Goal: Information Seeking & Learning: Get advice/opinions

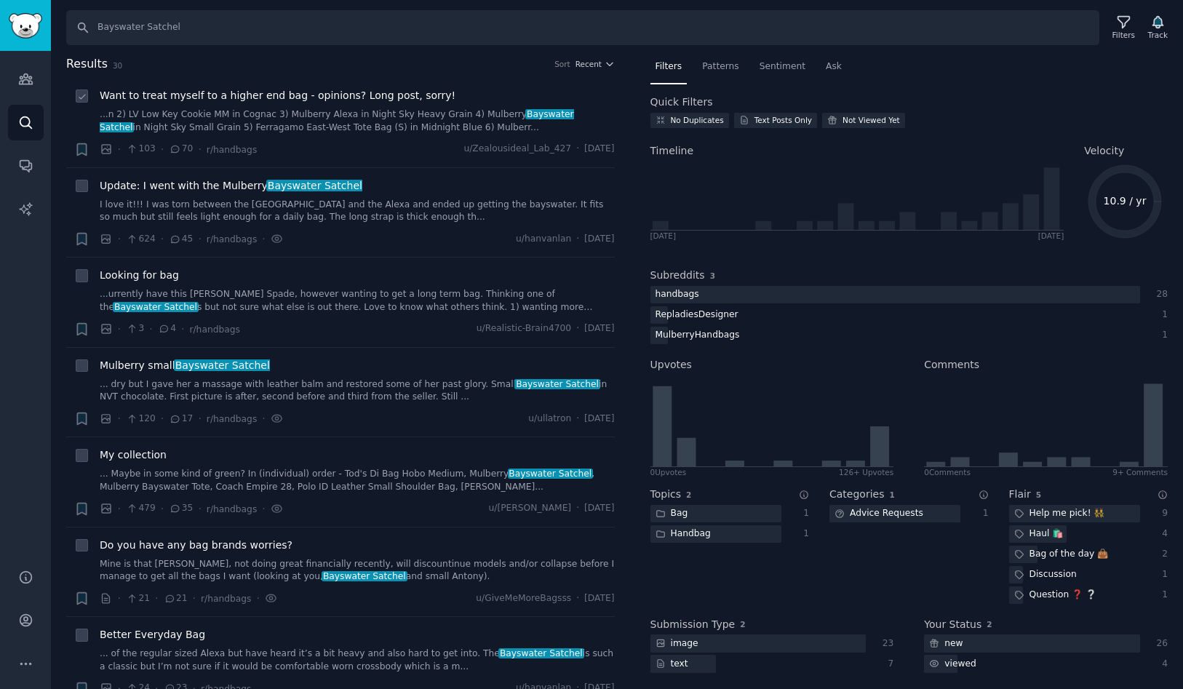
click at [385, 101] on span "Want to treat myself to a higher end bag - opinions? Long post, sorry!" at bounding box center [278, 95] width 356 height 15
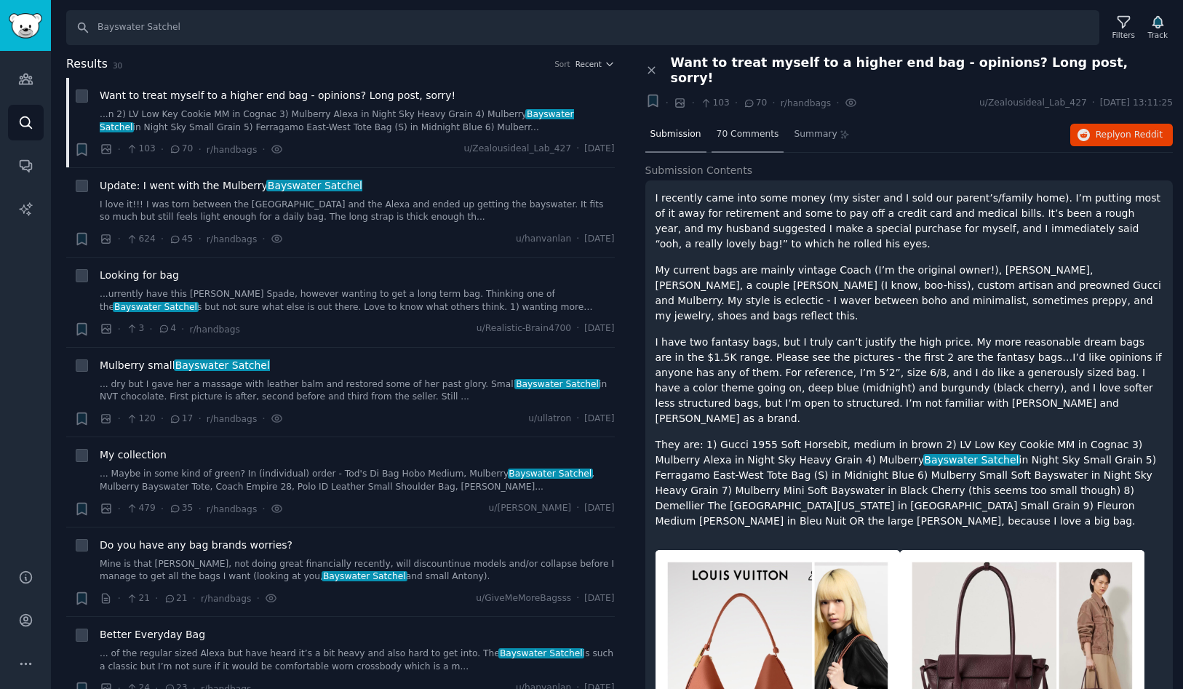
click at [739, 128] on span "70 Comments" at bounding box center [748, 134] width 63 height 13
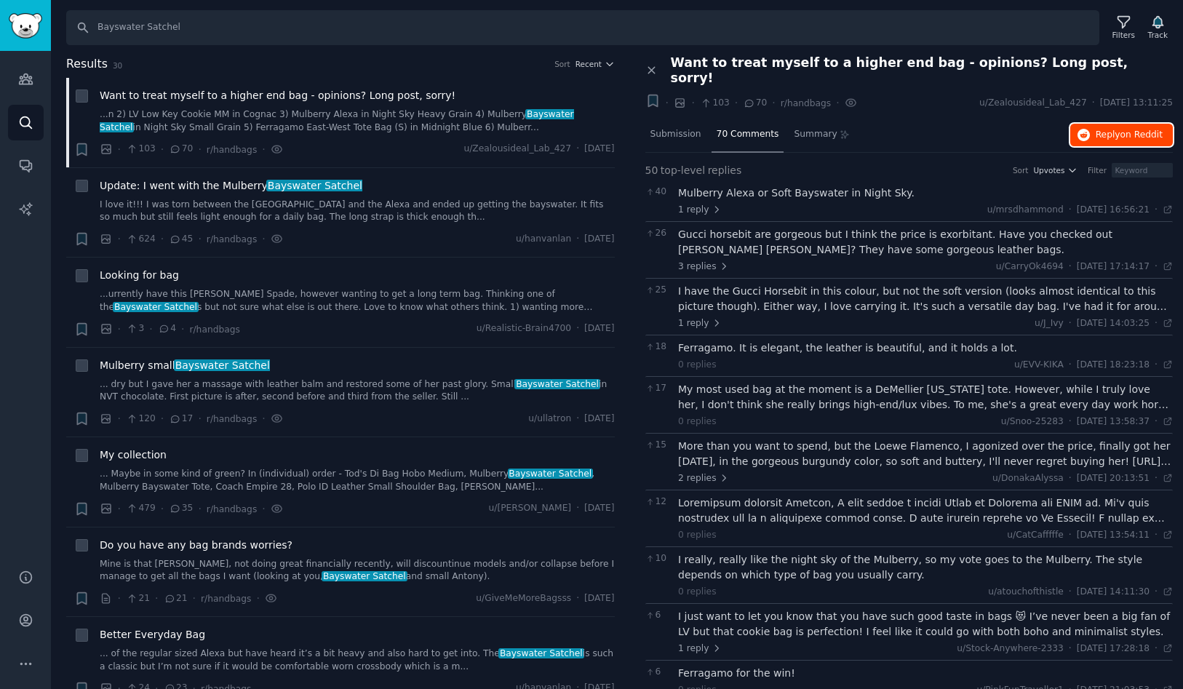
click at [1112, 129] on span "Reply on Reddit" at bounding box center [1129, 135] width 67 height 13
click at [807, 128] on span "Summary" at bounding box center [815, 134] width 43 height 13
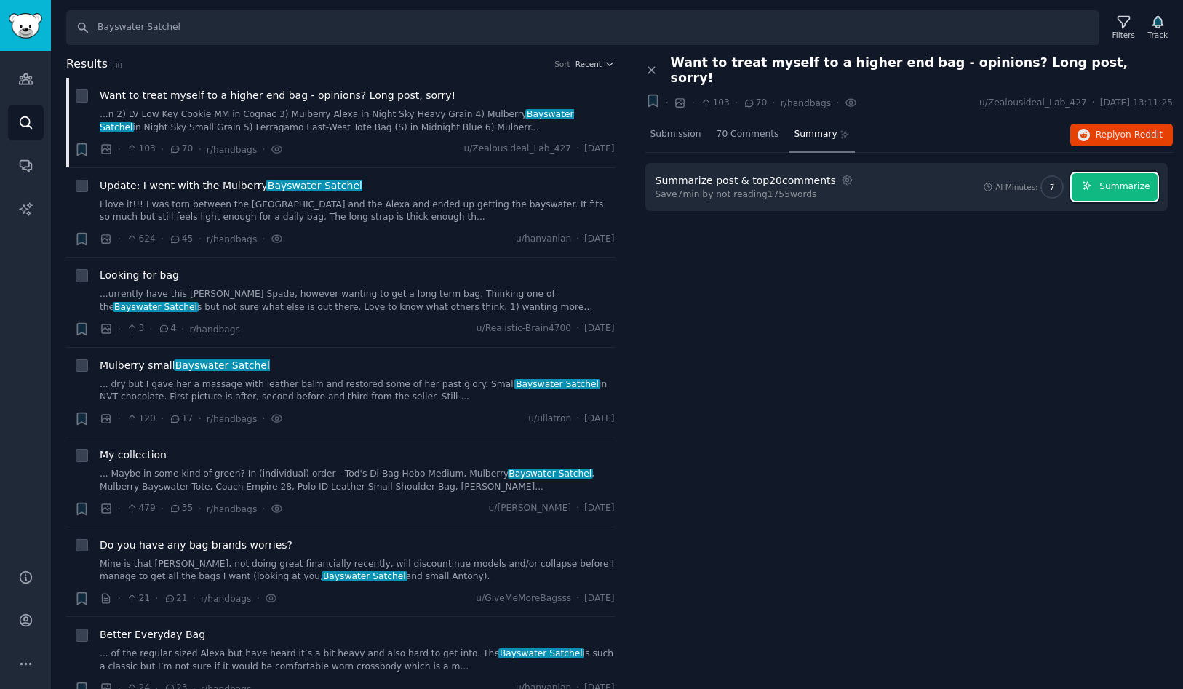
click at [1127, 180] on span "Summarize" at bounding box center [1125, 186] width 50 height 13
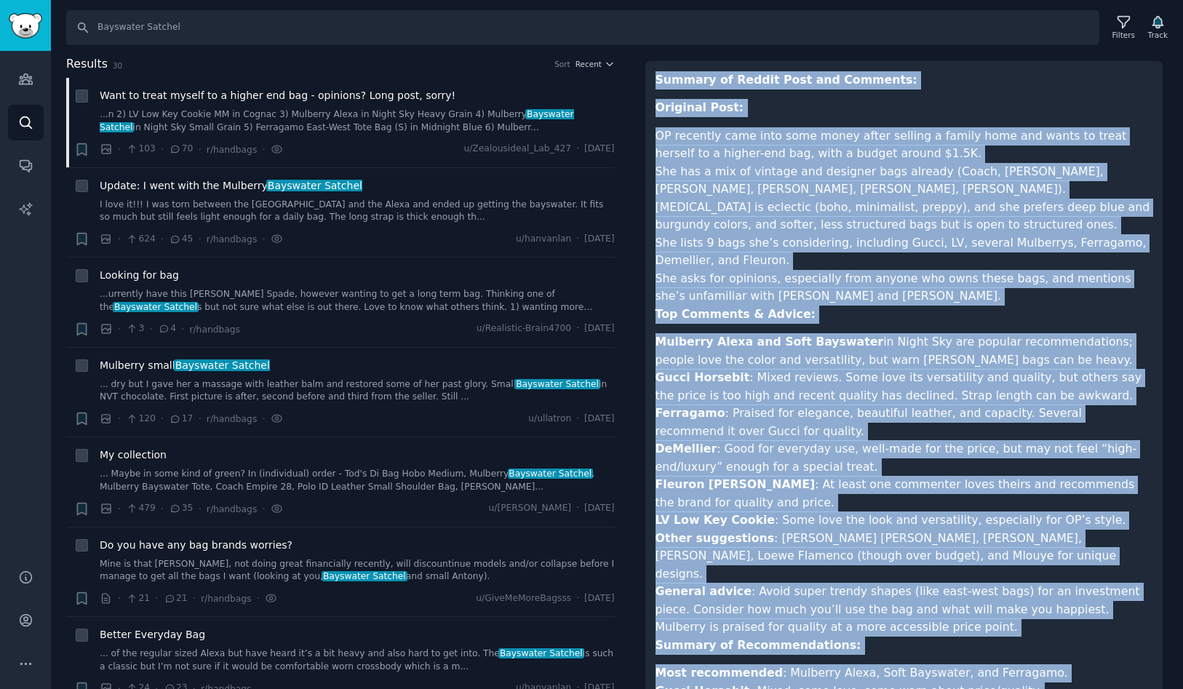
scroll to position [288, 0]
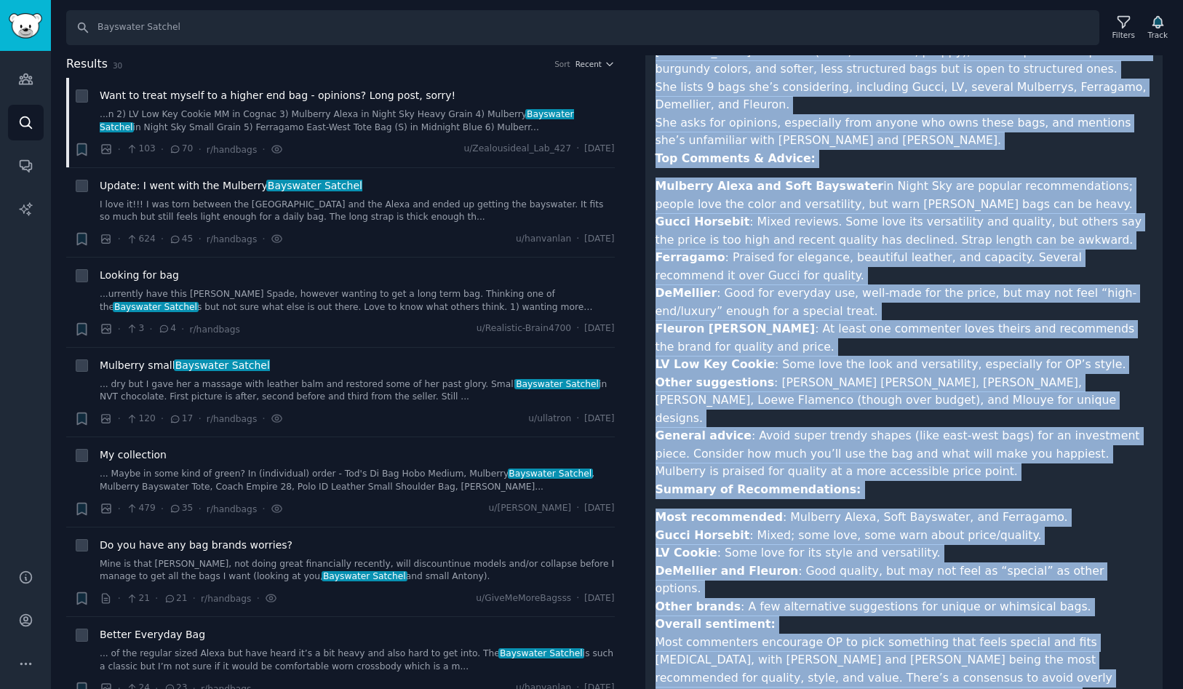
drag, startPoint x: 658, startPoint y: 195, endPoint x: 828, endPoint y: 659, distance: 493.9
click at [828, 659] on article "Summary of Reddit Post and Comments: Original Post: OP recently came into some …" at bounding box center [905, 325] width 498 height 818
copy article "Loremip do Sitame Cons adi Elitsedd: Eiusmodt Inci: UT laboreet dolo magn aliq …"
click at [143, 456] on span "My collection" at bounding box center [133, 455] width 67 height 15
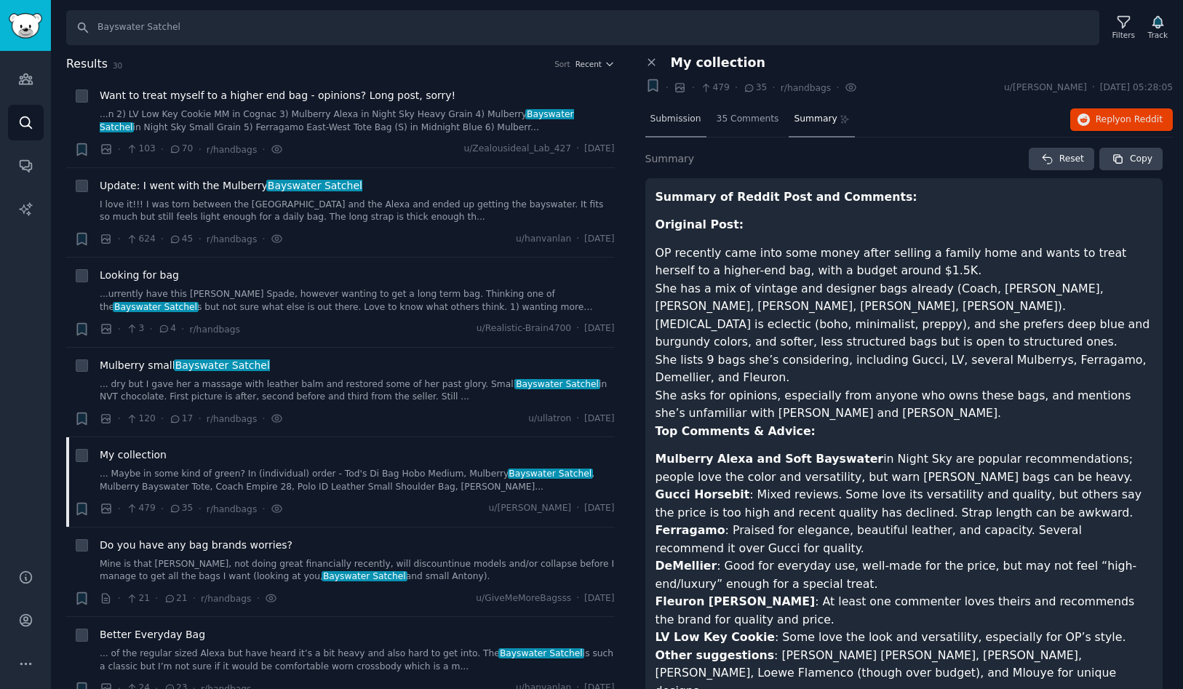
click at [671, 117] on span "Submission" at bounding box center [676, 119] width 51 height 13
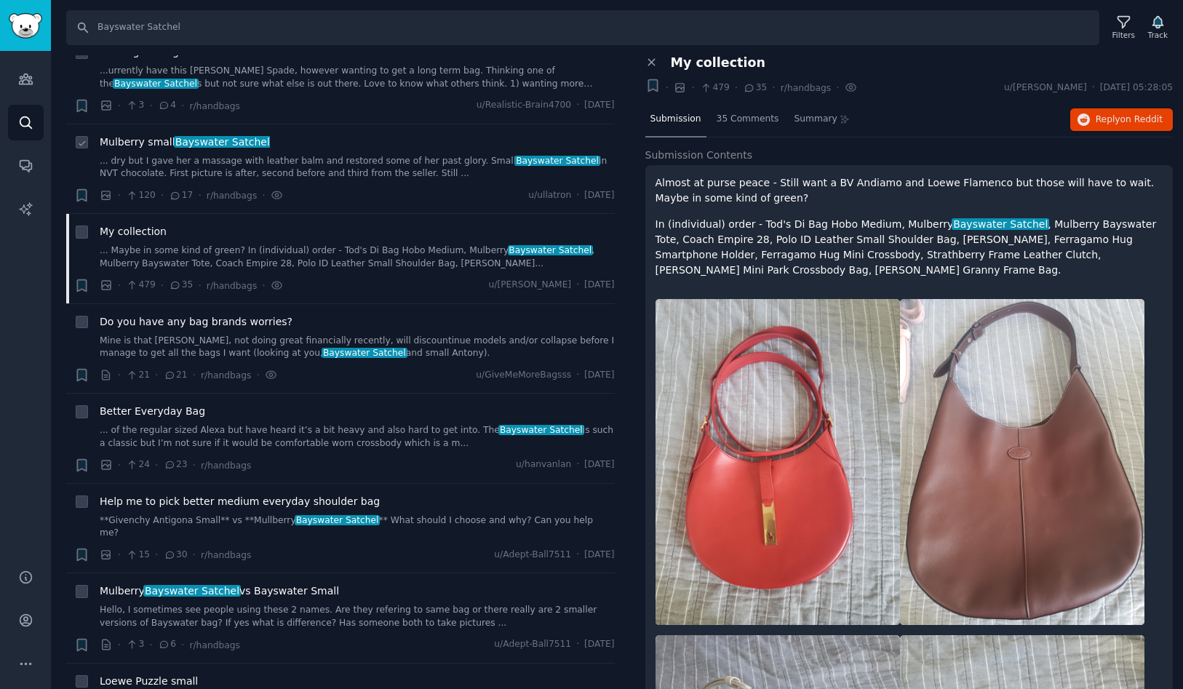
scroll to position [252, 0]
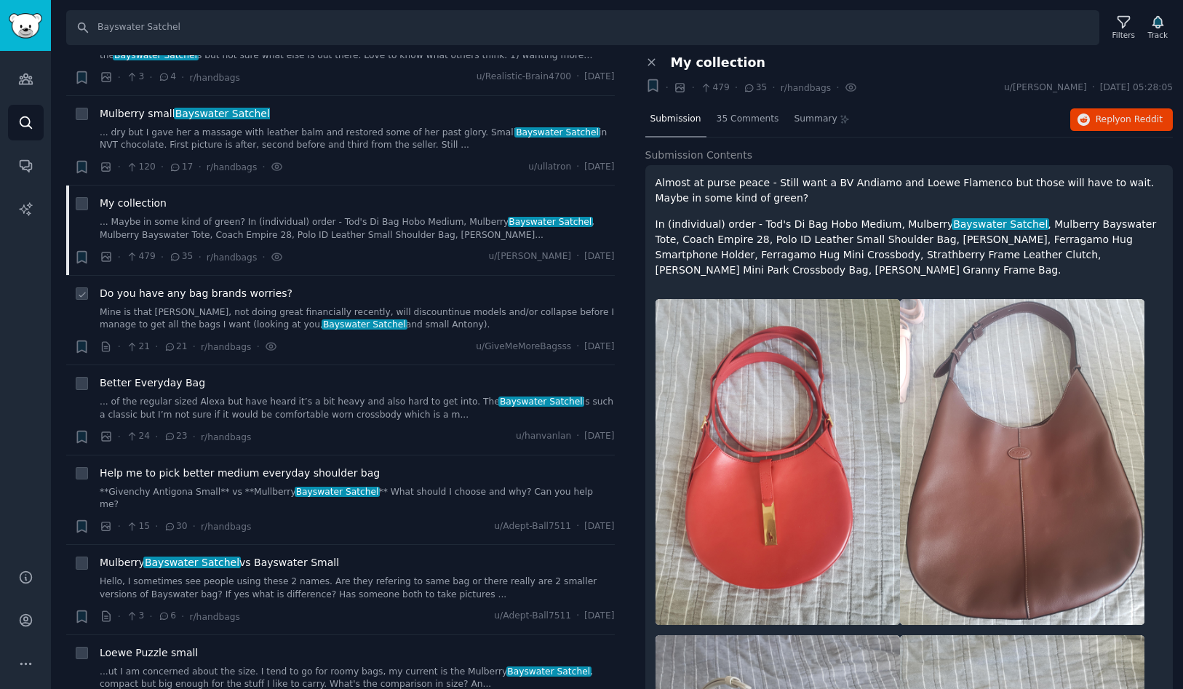
click at [245, 293] on span "Do you have any bag brands worries?" at bounding box center [196, 293] width 193 height 15
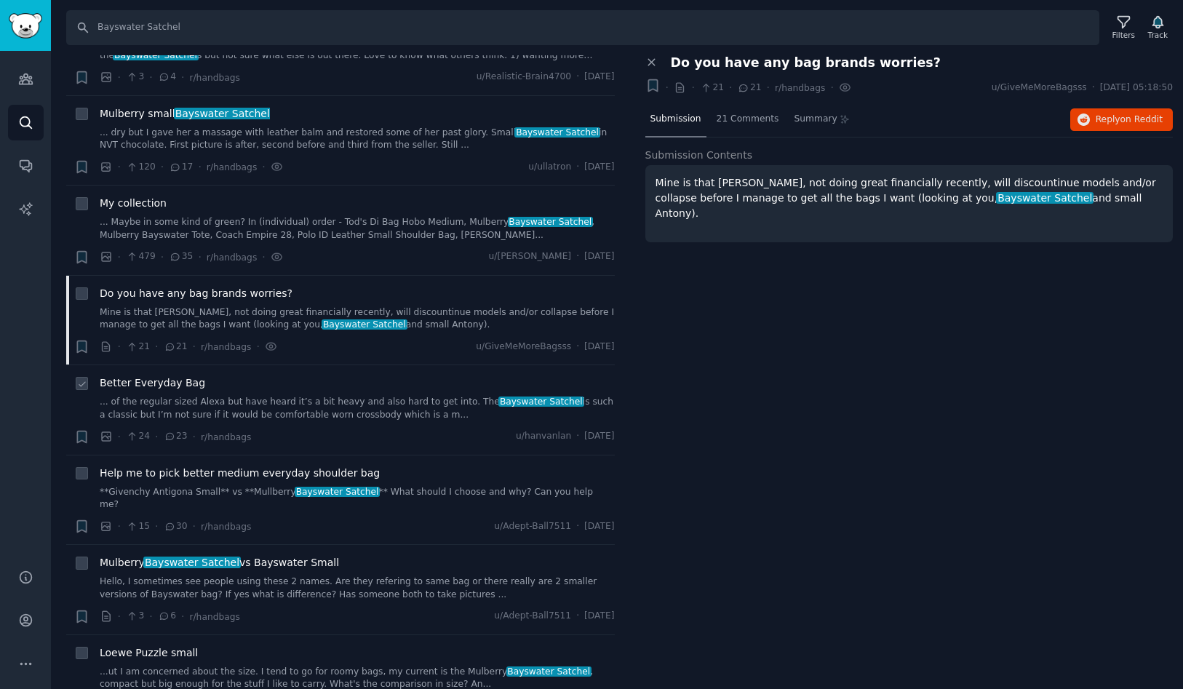
click at [172, 383] on span "Better Everyday Bag" at bounding box center [153, 383] width 106 height 15
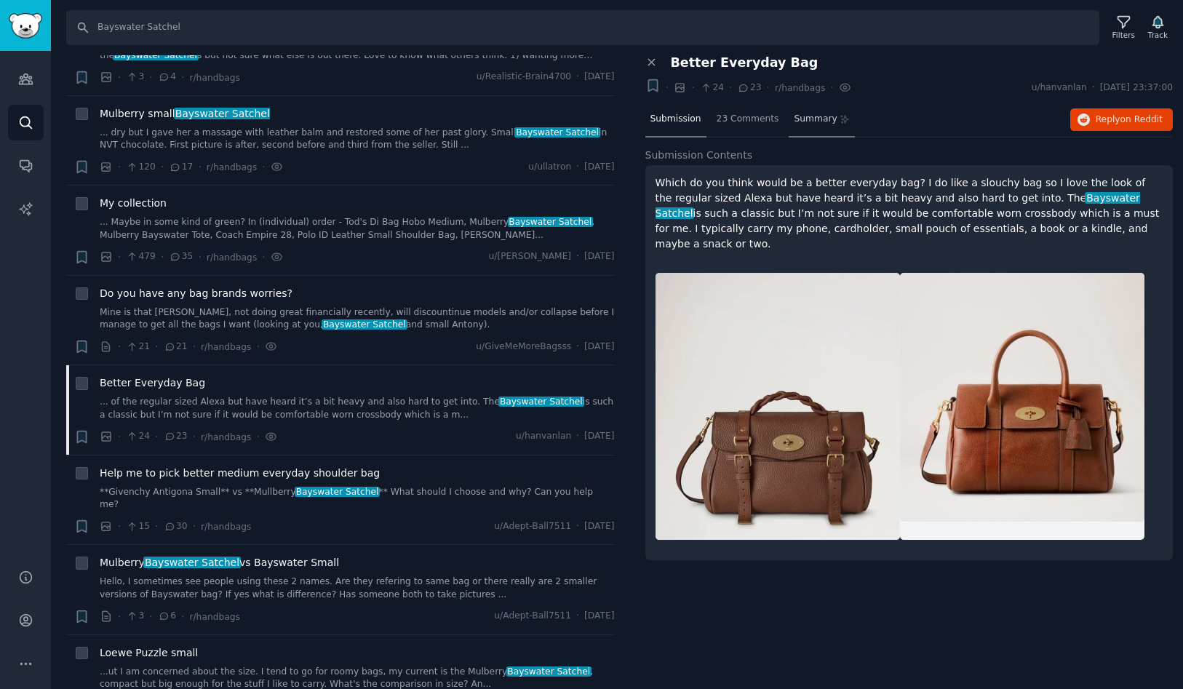
click at [809, 122] on span "Summary" at bounding box center [815, 119] width 43 height 13
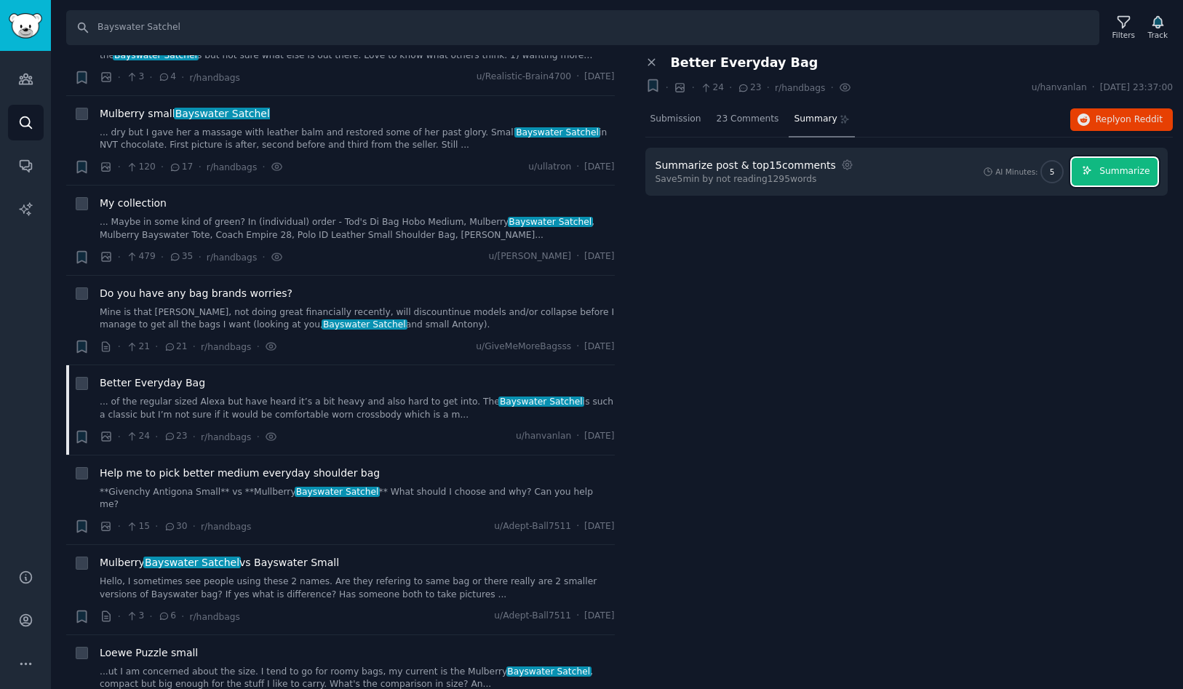
click at [1120, 172] on span "Summarize" at bounding box center [1125, 171] width 50 height 13
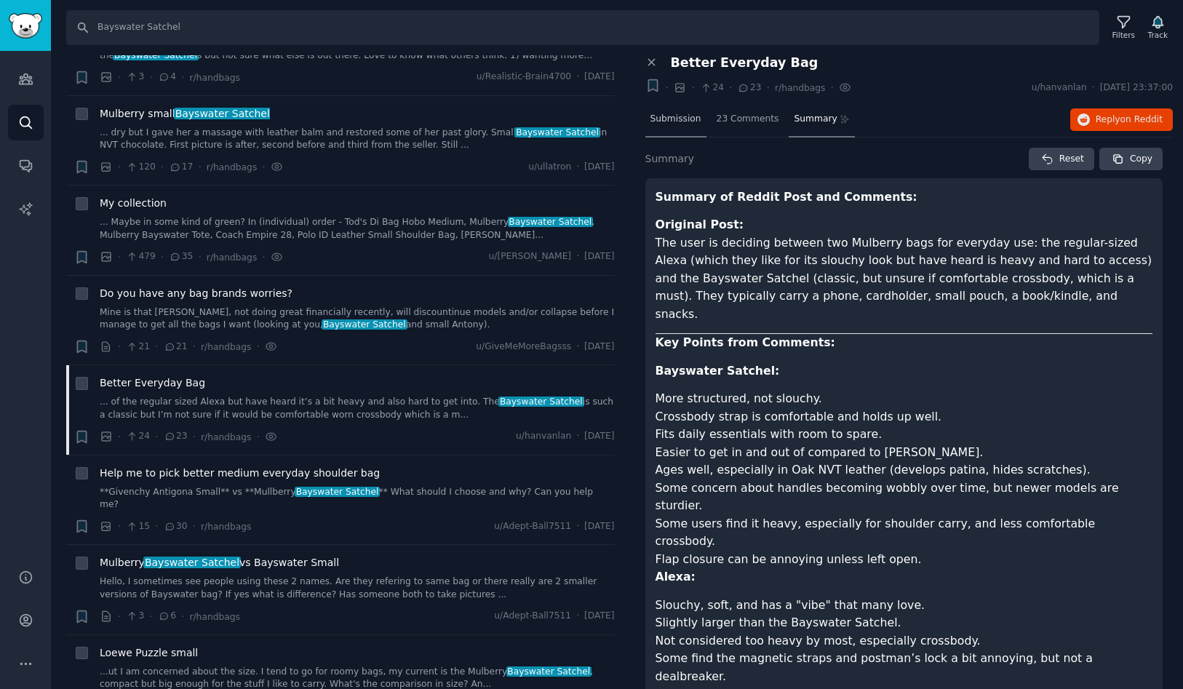
click at [678, 122] on span "Submission" at bounding box center [676, 119] width 51 height 13
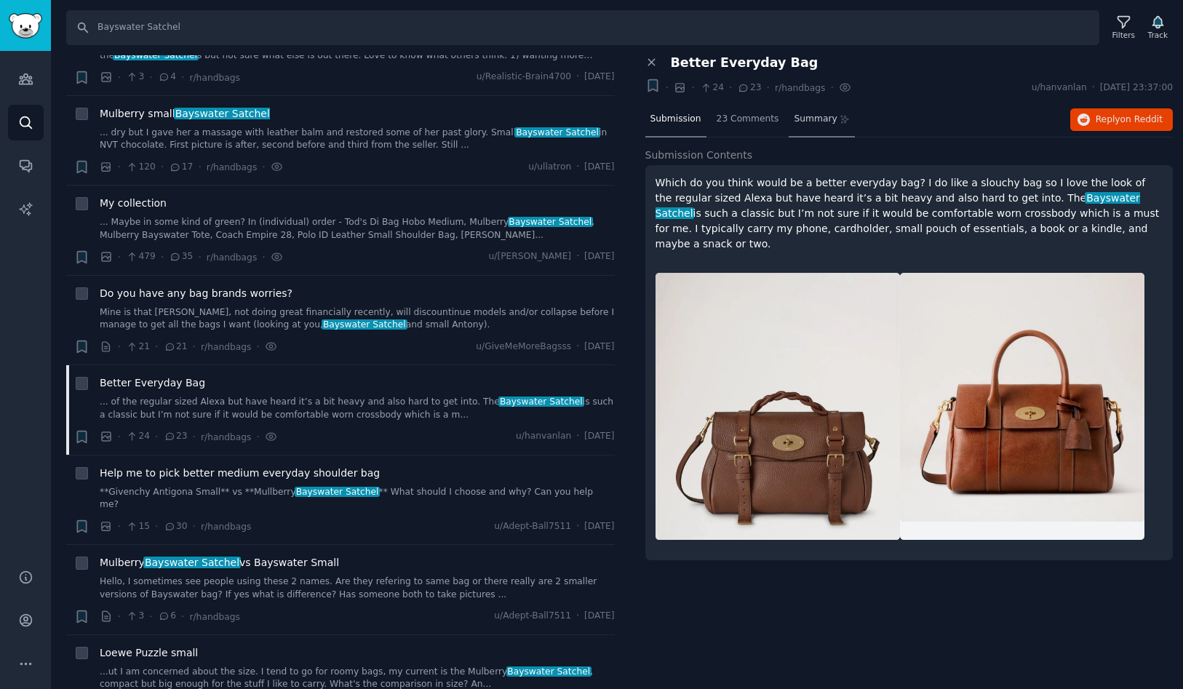
click at [794, 118] on span "Summary" at bounding box center [815, 119] width 43 height 13
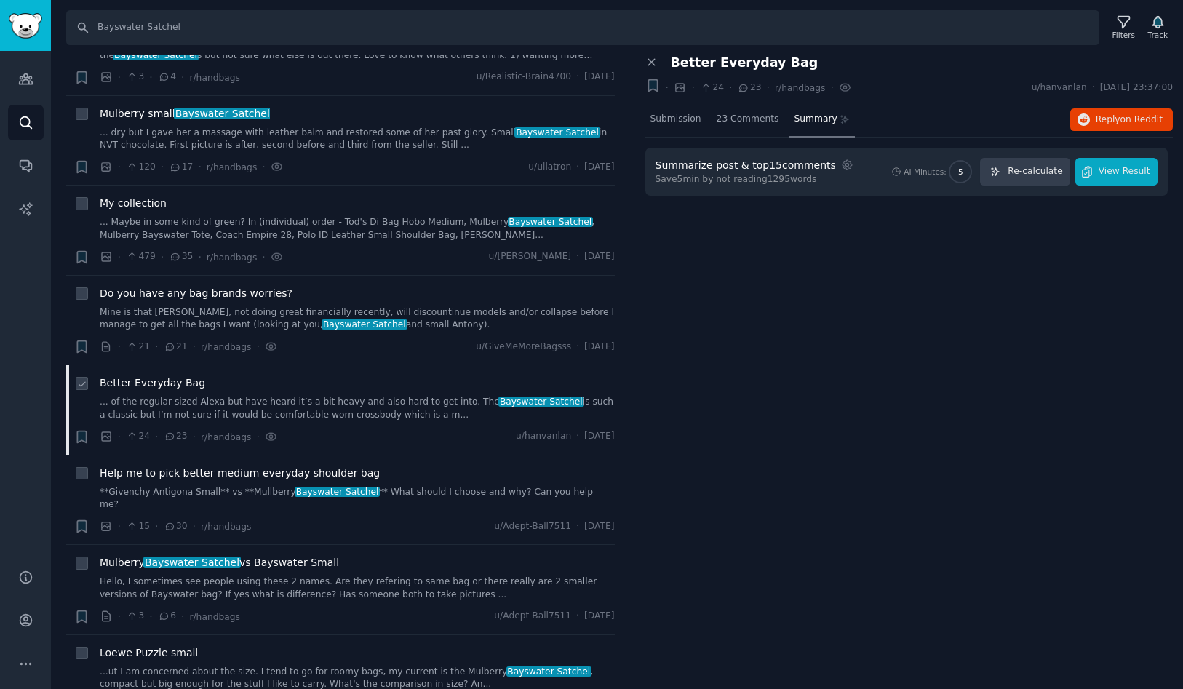
click at [167, 384] on span "Better Everyday Bag" at bounding box center [153, 383] width 106 height 15
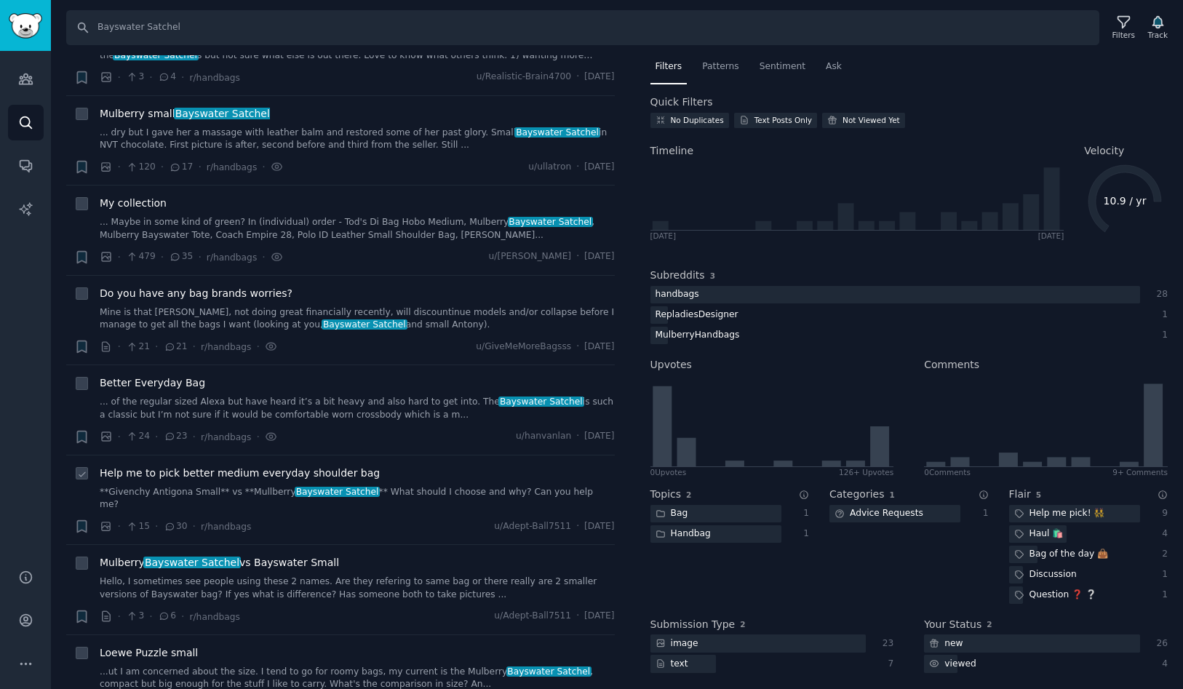
click at [215, 475] on span "Help me to pick better medium everyday shoulder bag" at bounding box center [240, 473] width 280 height 15
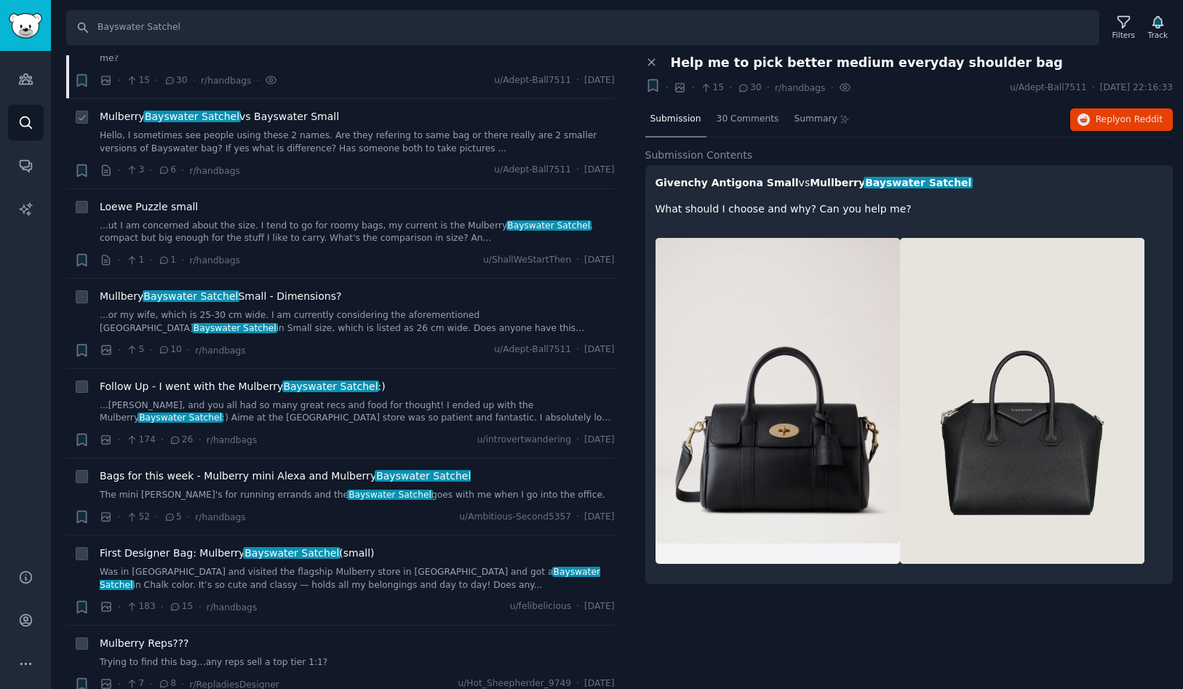
scroll to position [699, 0]
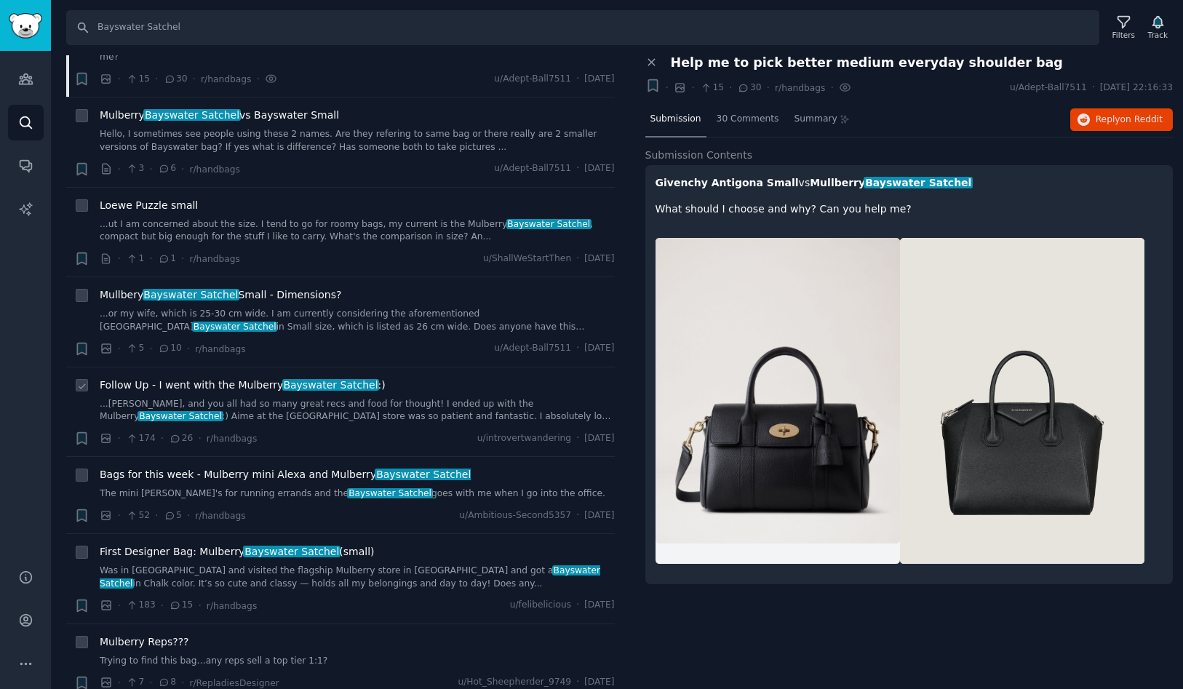
click at [252, 378] on span "Follow Up - I went with the Mulberry Bayswater Satchel :)" at bounding box center [243, 385] width 286 height 15
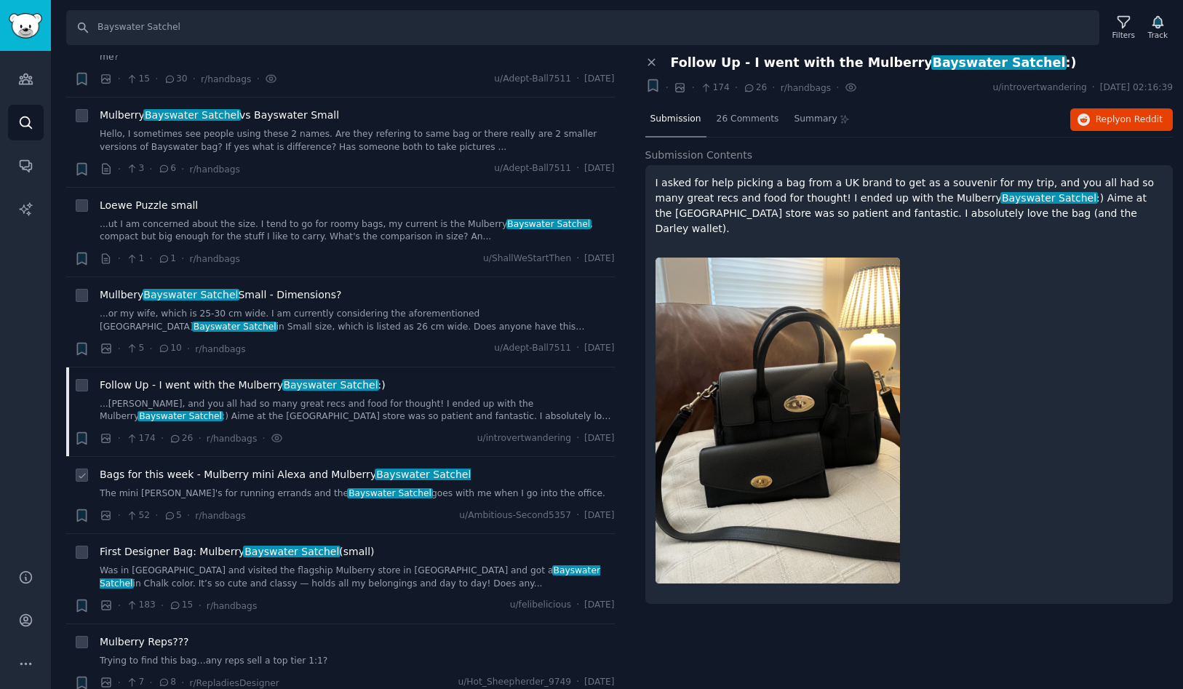
click at [346, 467] on span "Bags for this week - Mulberry mini Alexa and Mulberry Bayswater Satchel" at bounding box center [285, 474] width 371 height 15
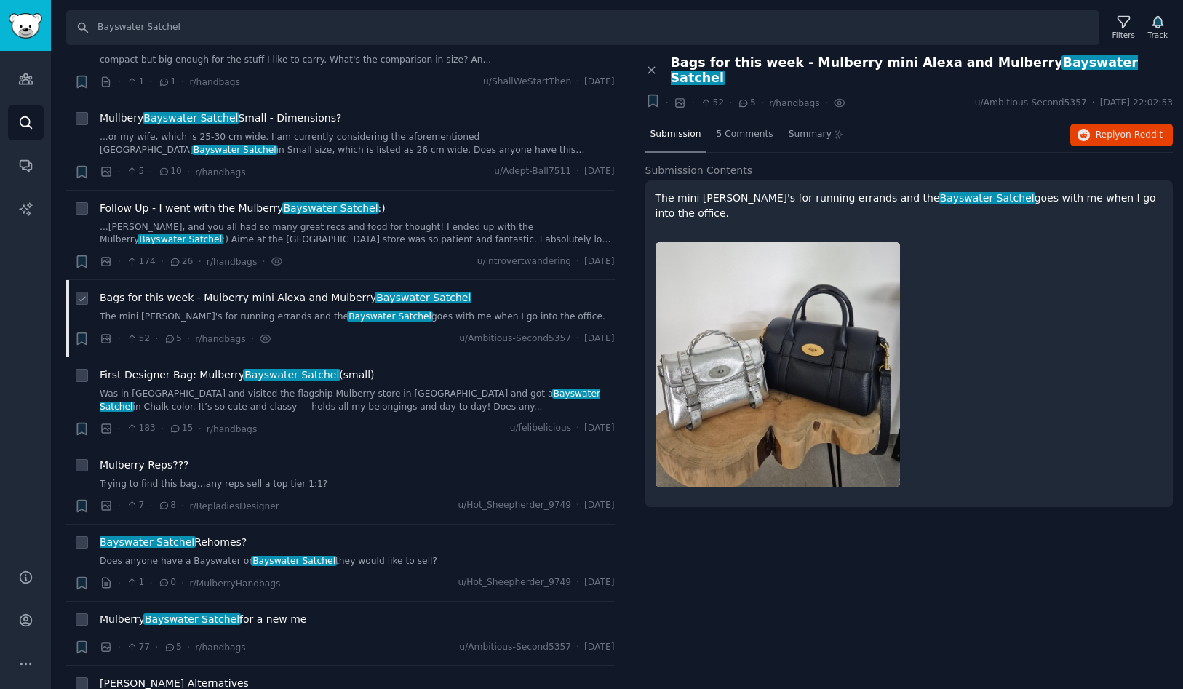
scroll to position [931, 0]
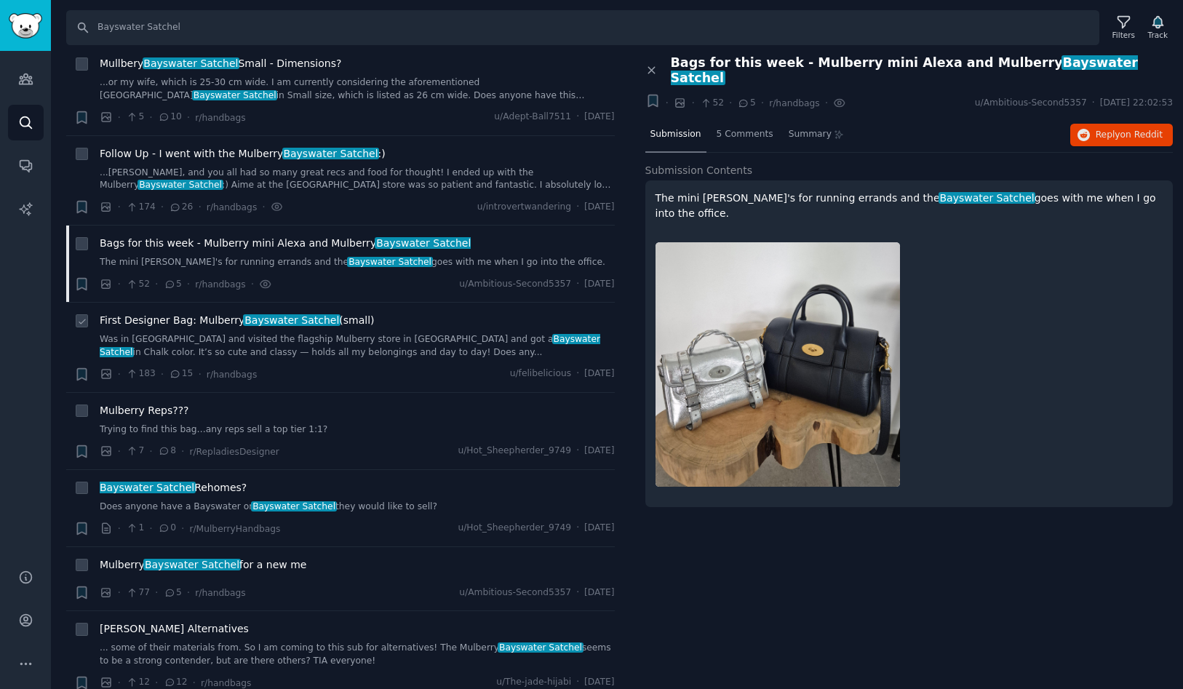
click at [243, 314] on span "Bayswater Satchel" at bounding box center [292, 320] width 98 height 12
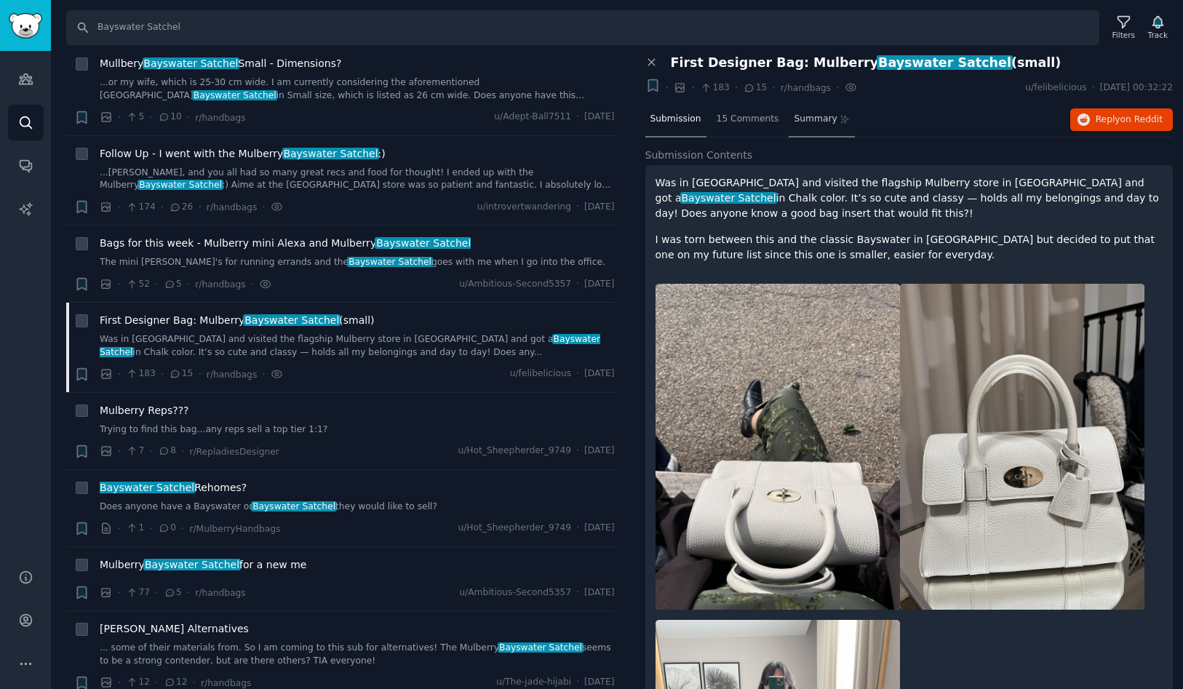
click at [814, 115] on span "Summary" at bounding box center [815, 119] width 43 height 13
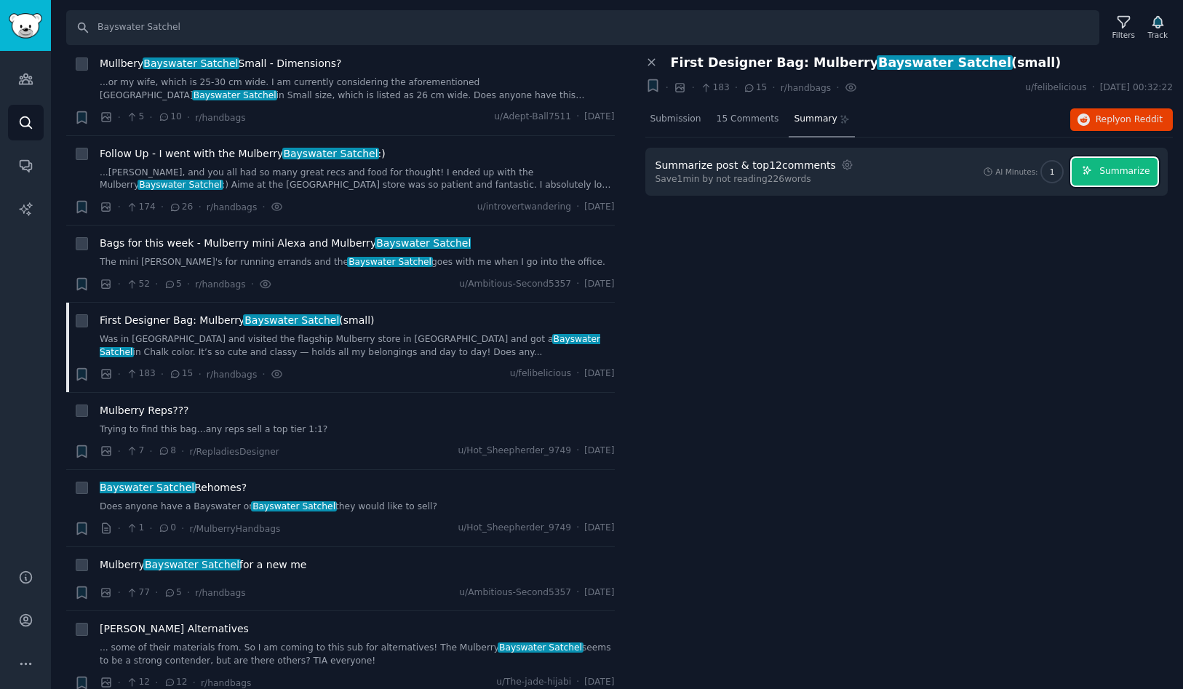
click at [1122, 178] on button "Summarize" at bounding box center [1115, 172] width 86 height 28
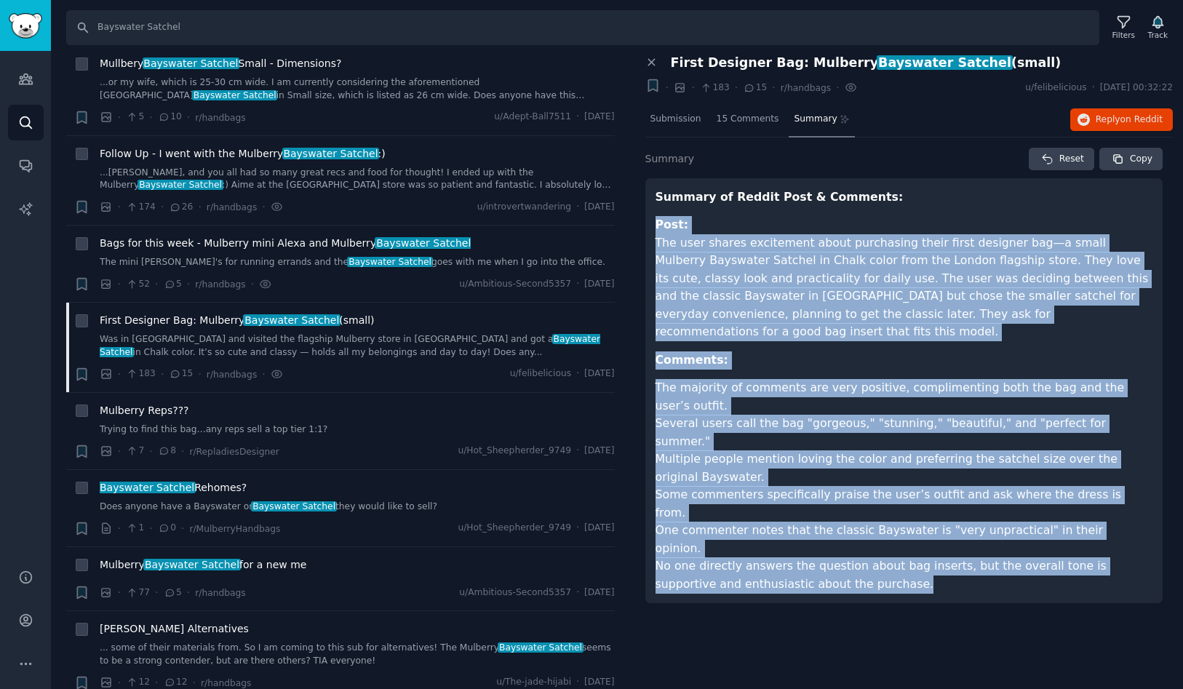
drag, startPoint x: 843, startPoint y: 496, endPoint x: 652, endPoint y: 228, distance: 329.4
click at [652, 228] on div "Summary of Reddit Post & Comments: Post: The user shares excitement about purch…" at bounding box center [905, 391] width 518 height 426
copy article "Lore: Ips dolo sitame consectetu adipi elitseddoe tempo incid utlabore etd—m al…"
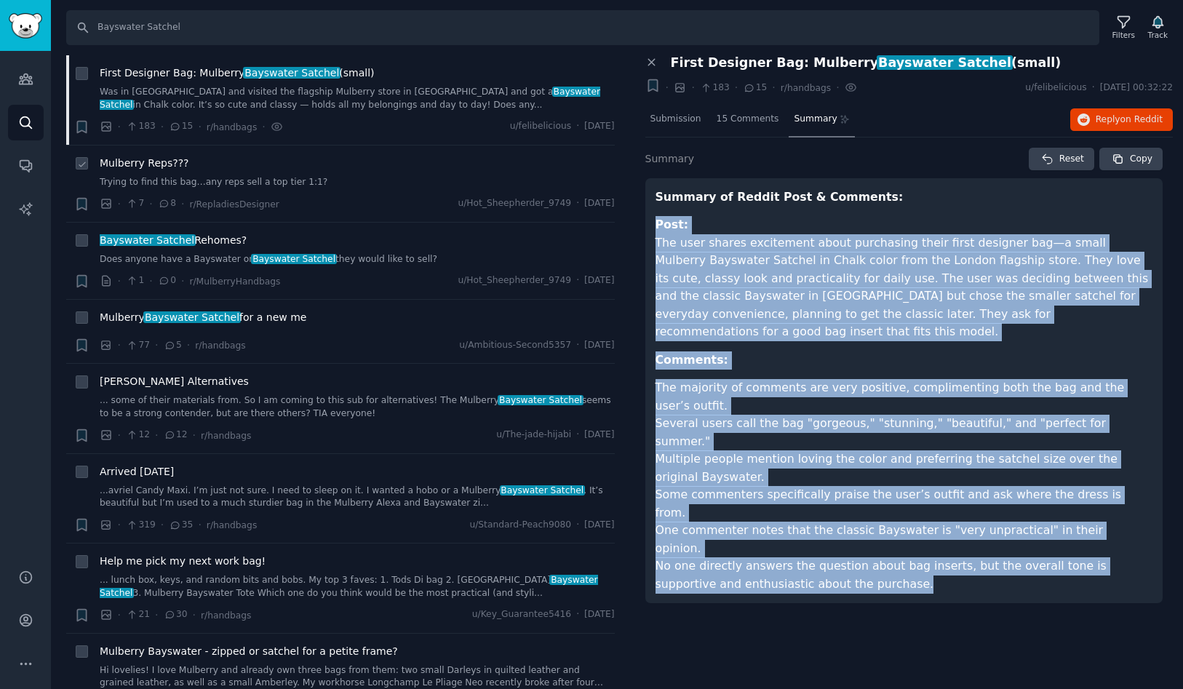
scroll to position [1181, 0]
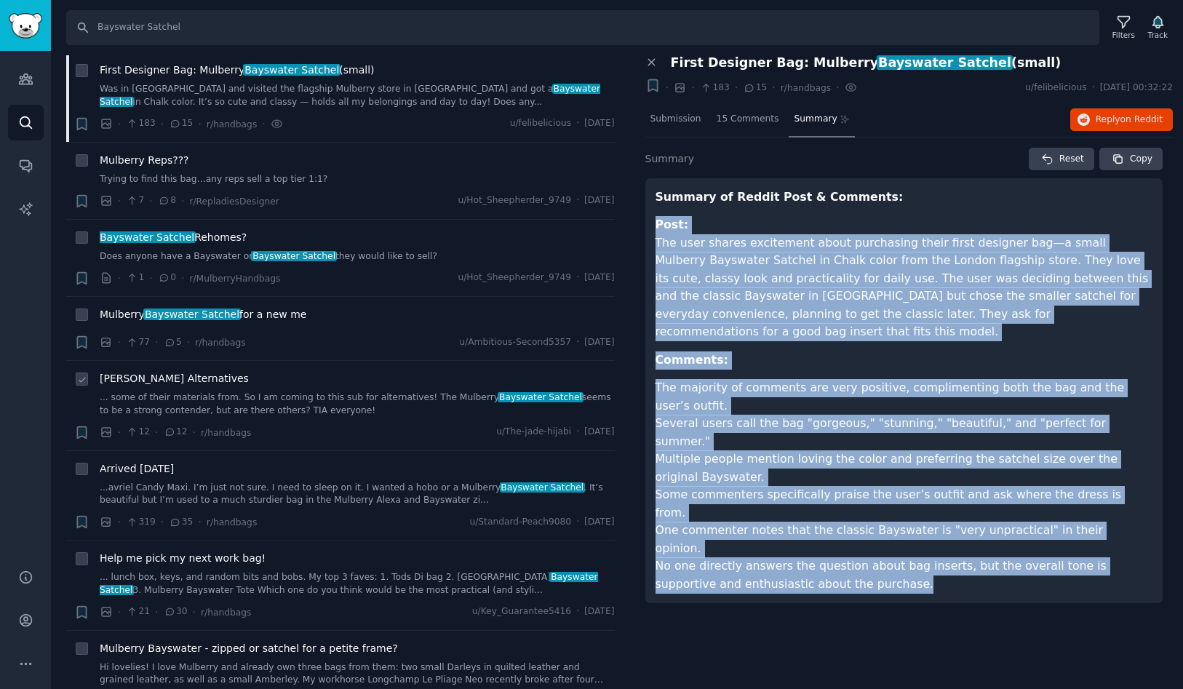
click at [178, 371] on span "[PERSON_NAME] Alternatives" at bounding box center [174, 378] width 149 height 15
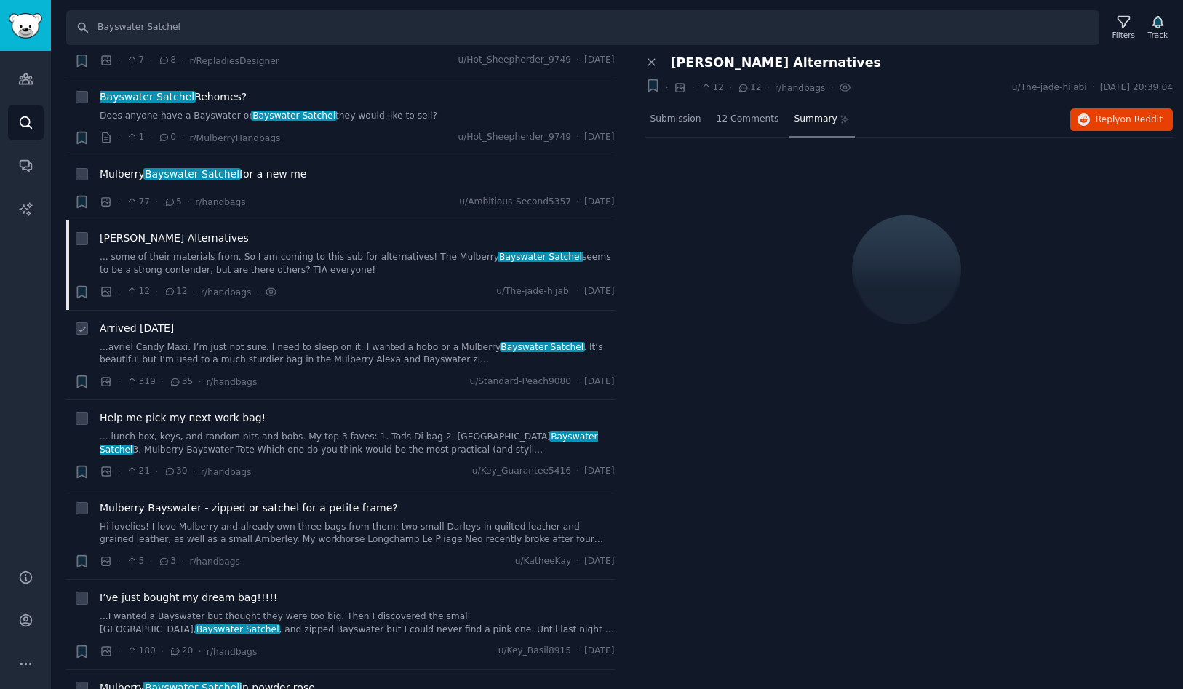
scroll to position [1323, 0]
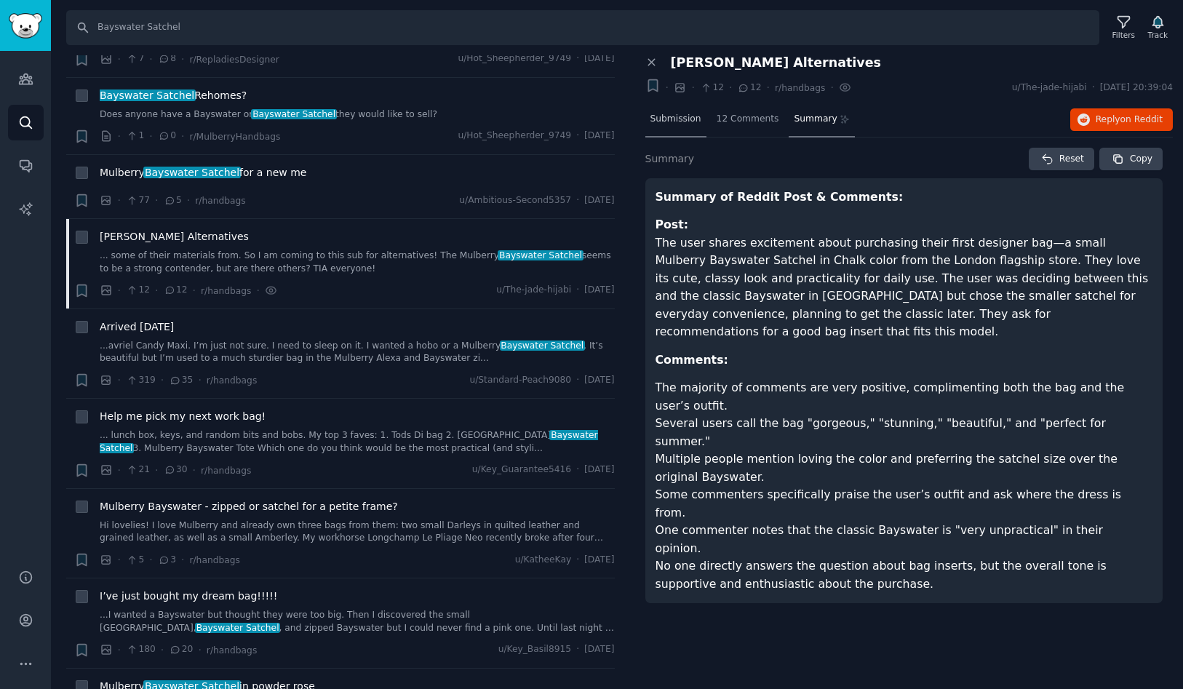
click at [675, 129] on div "Submission" at bounding box center [676, 120] width 61 height 35
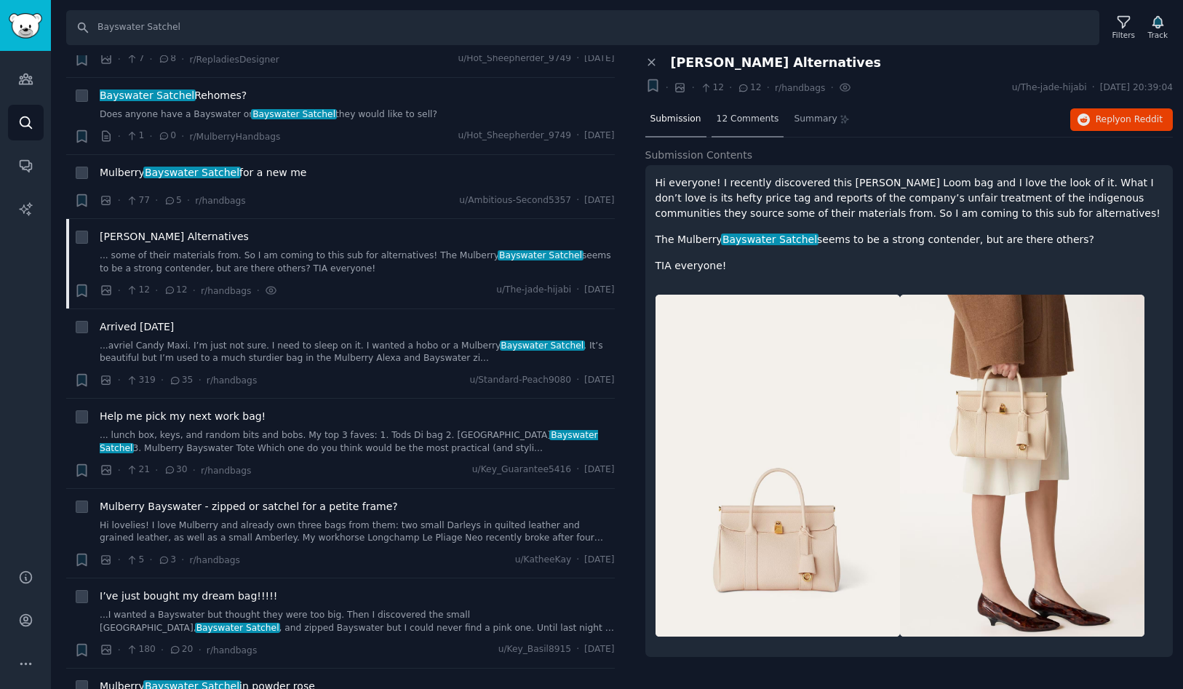
click at [751, 124] on span "12 Comments" at bounding box center [748, 119] width 63 height 13
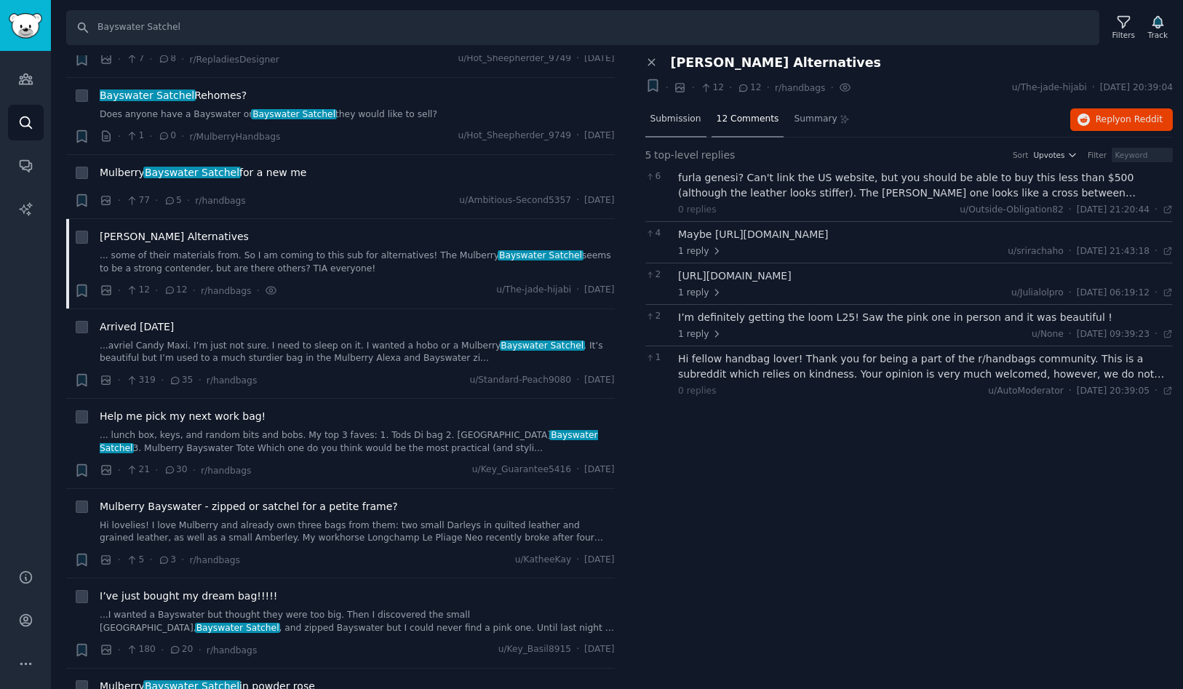
click at [675, 127] on div "Submission" at bounding box center [676, 120] width 61 height 35
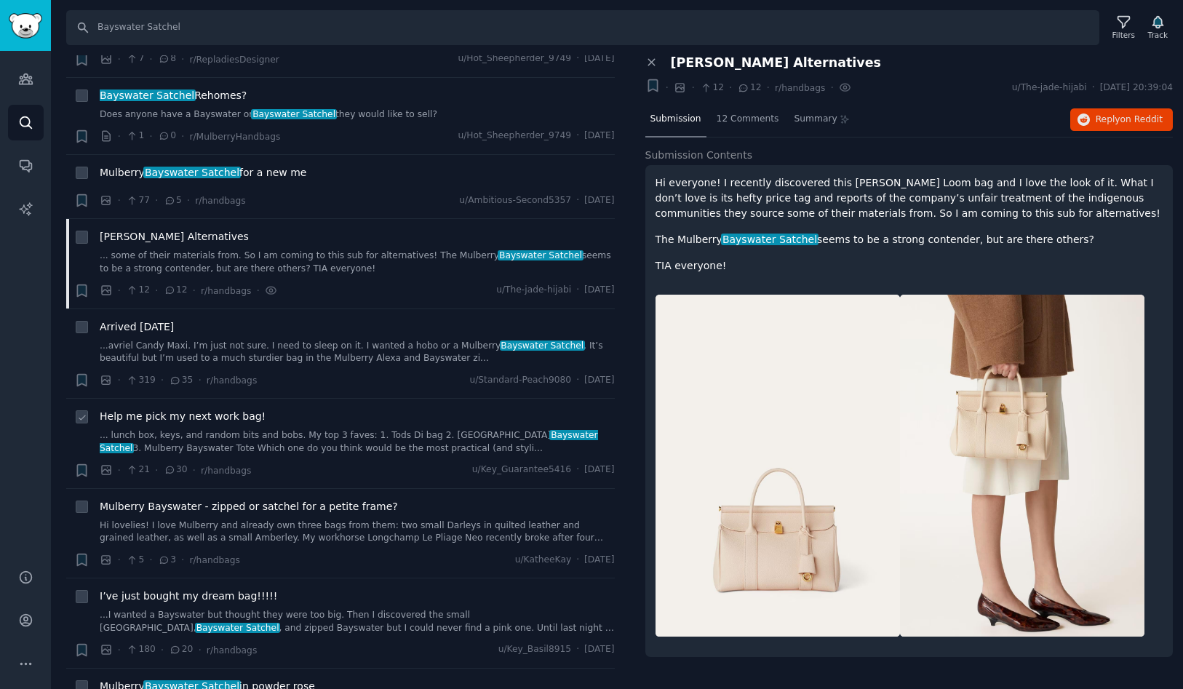
click at [213, 409] on span "Help me pick my next work bag!" at bounding box center [183, 416] width 166 height 15
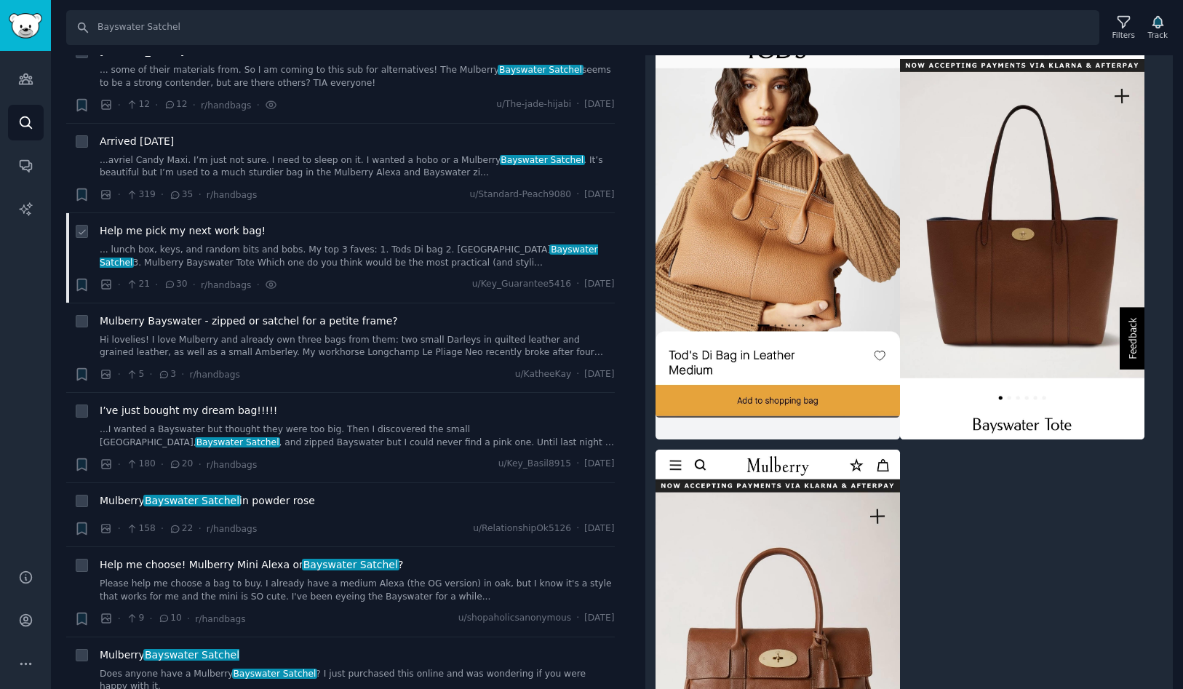
scroll to position [1513, 0]
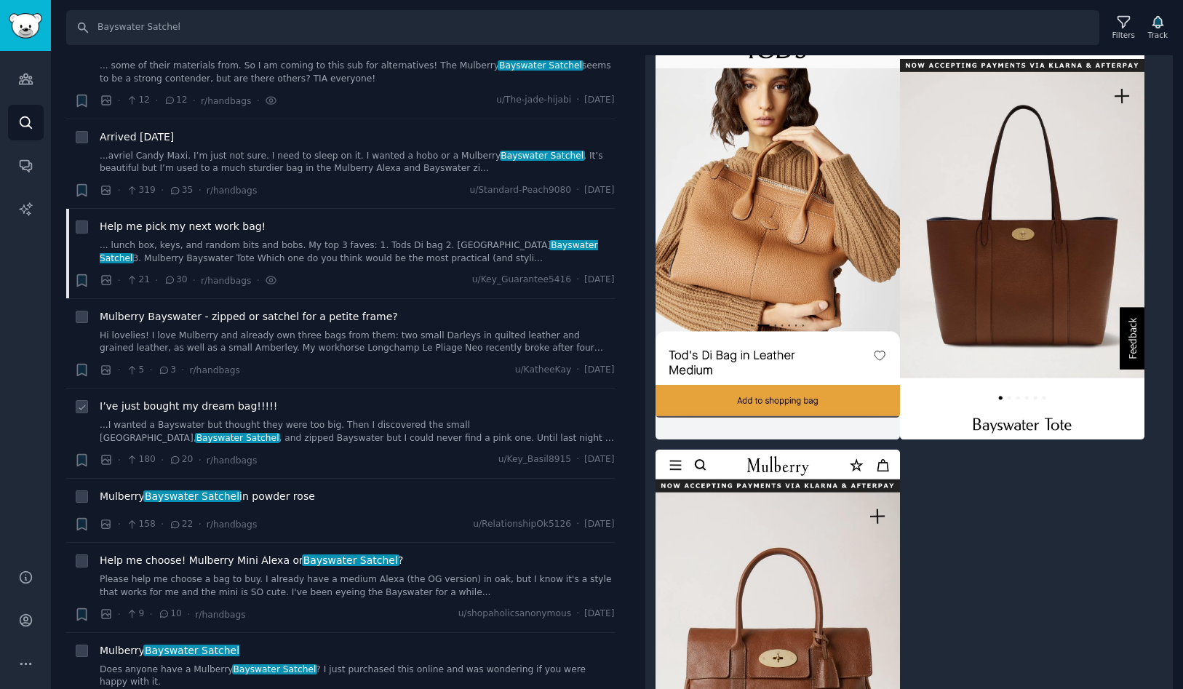
click at [221, 400] on span "I’ve just bought my dream bag!!!!!" at bounding box center [189, 406] width 178 height 15
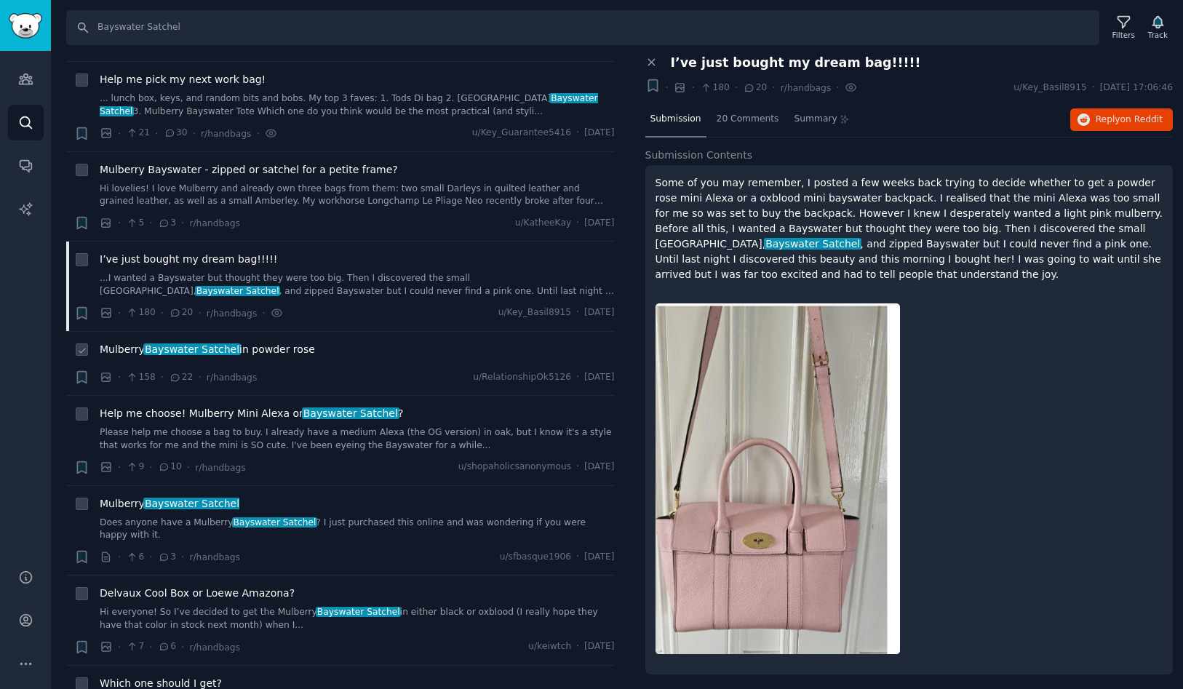
scroll to position [1664, 0]
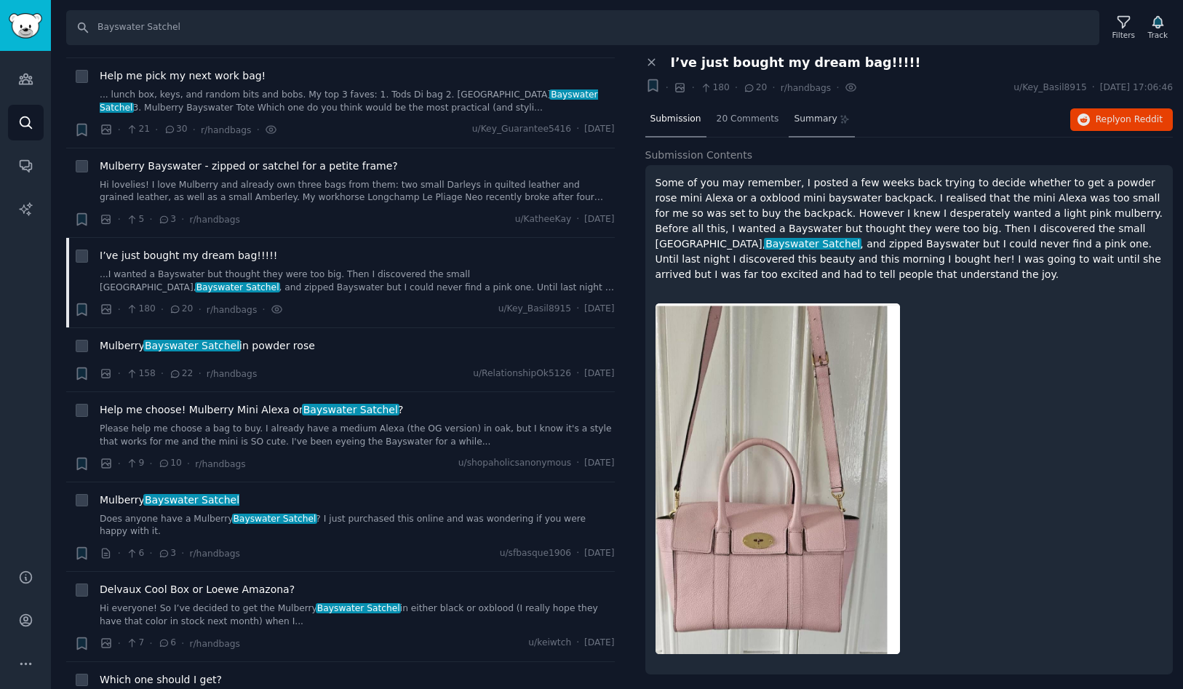
click at [808, 124] on span "Summary" at bounding box center [815, 119] width 43 height 13
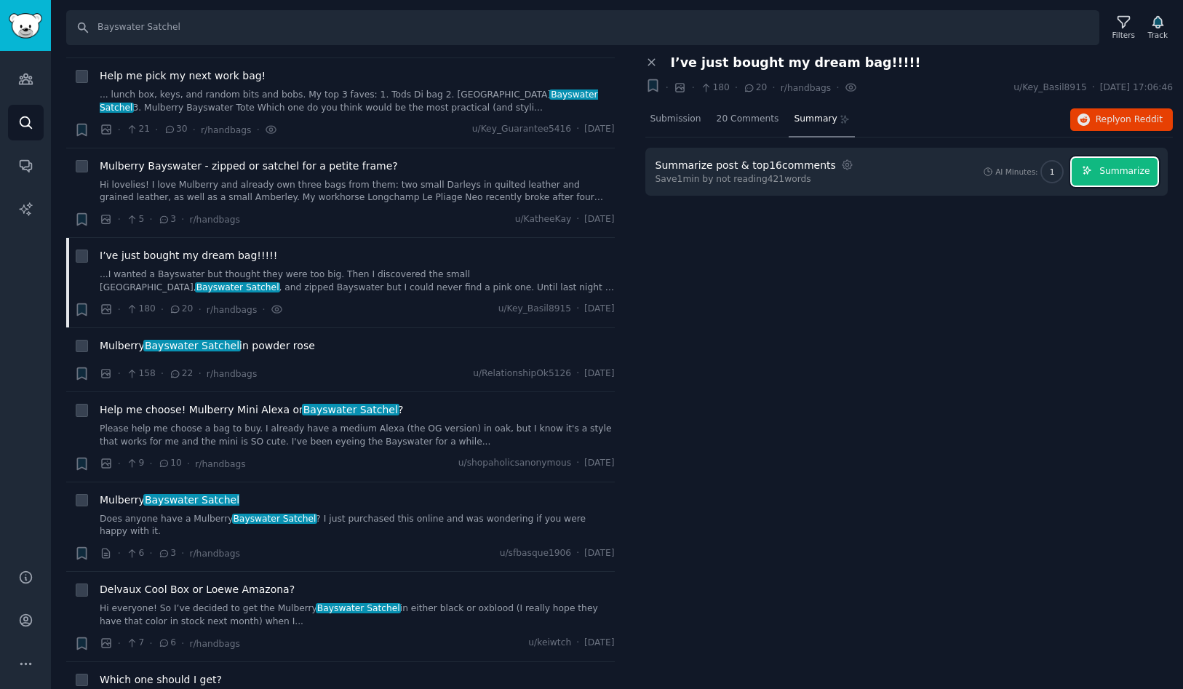
click at [1127, 172] on span "Summarize" at bounding box center [1125, 171] width 50 height 13
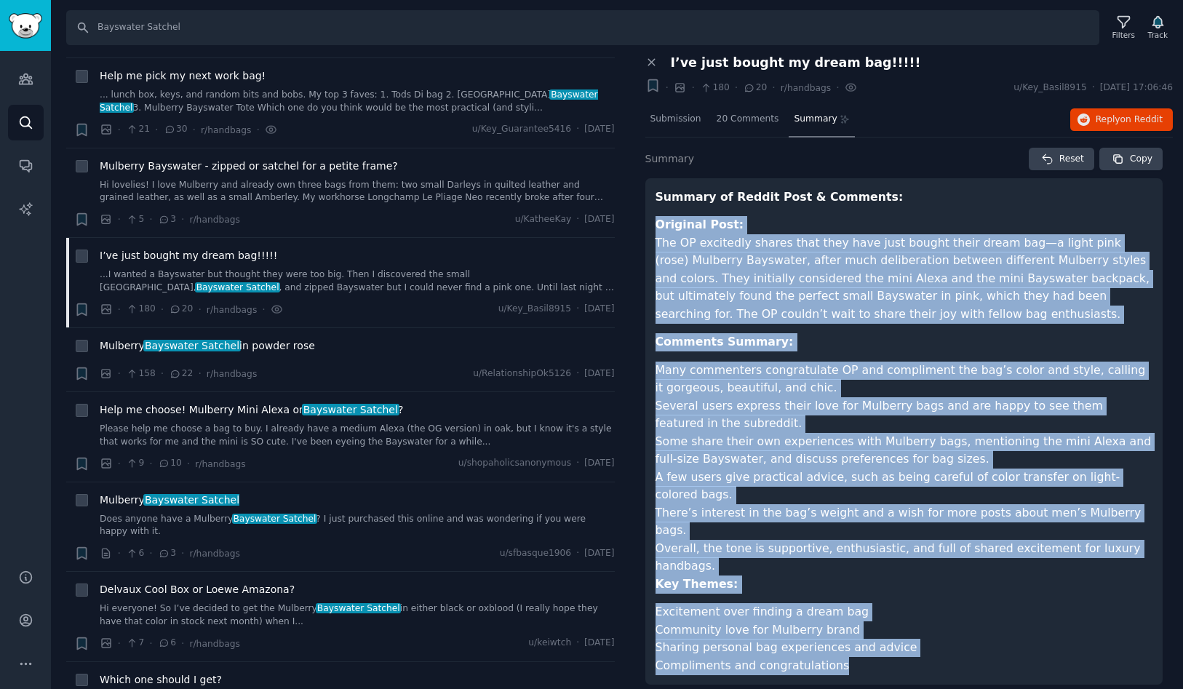
drag, startPoint x: 833, startPoint y: 611, endPoint x: 653, endPoint y: 214, distance: 436.1
click at [653, 214] on div "Summary of Reddit Post & Comments: Original Post: The OP excitedly shares that …" at bounding box center [905, 431] width 518 height 507
copy article "Loremips Dolo: Sit AM consectet adipis elit sedd eius temp incidi utlab etdol m…"
